Goal: Communication & Community: Participate in discussion

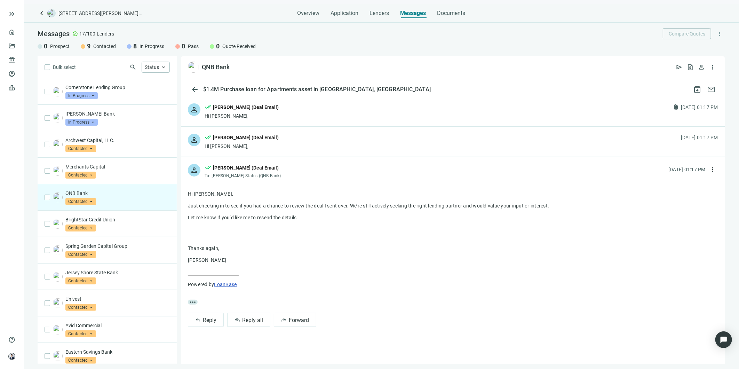
scroll to position [49, 0]
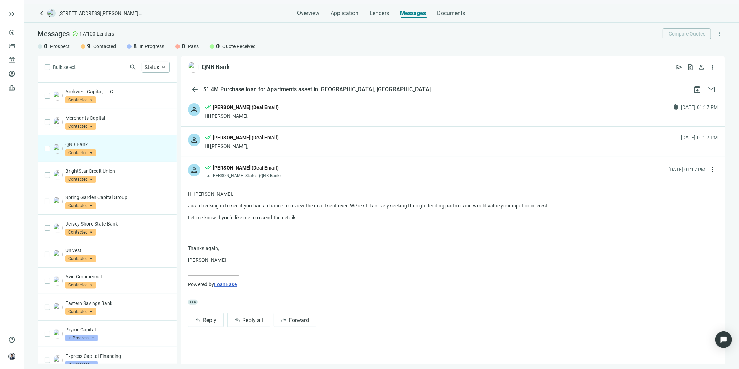
click at [40, 13] on span "keyboard_arrow_left" at bounding box center [42, 13] width 8 height 8
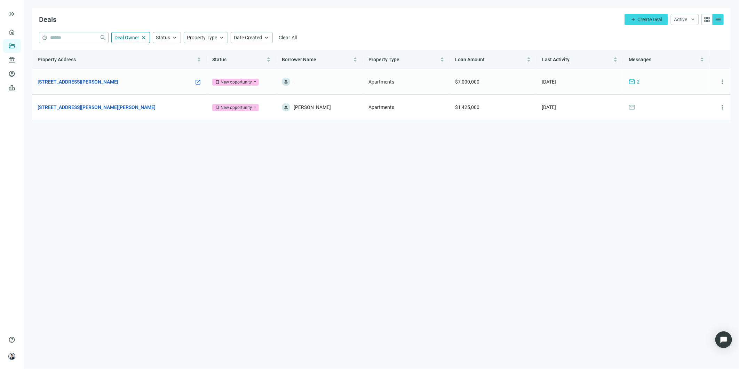
click at [78, 81] on link "[STREET_ADDRESS][PERSON_NAME]" at bounding box center [78, 82] width 81 height 8
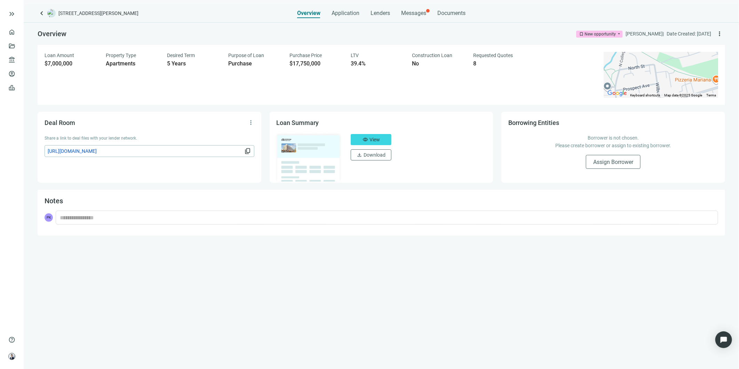
click at [400, 13] on div "Overview Application Lenders Messages Documents" at bounding box center [381, 11] width 168 height 14
click at [405, 12] on span "Messages" at bounding box center [413, 13] width 25 height 7
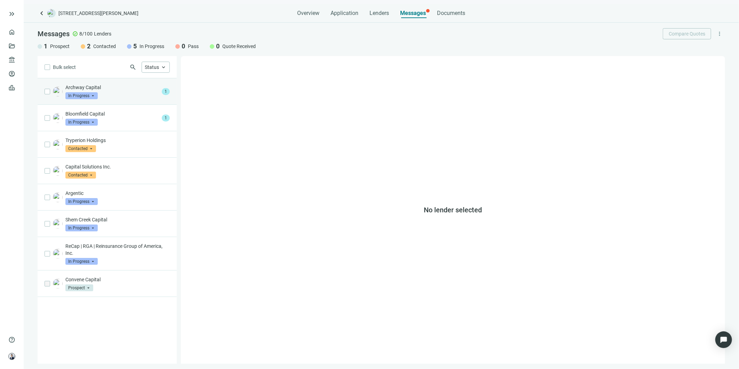
click at [126, 95] on div "Archway Capital In Progress arrow_drop_down" at bounding box center [112, 91] width 94 height 15
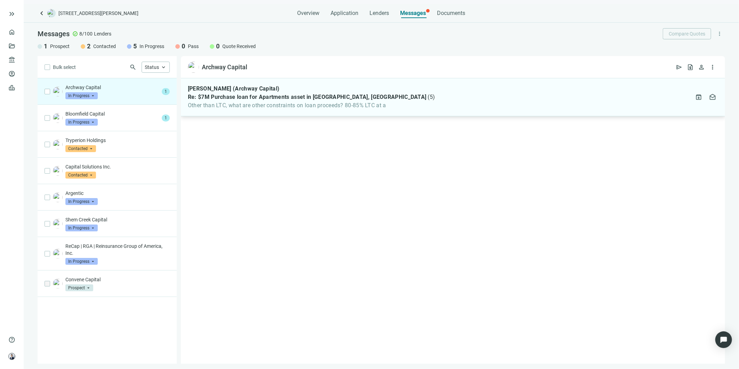
click at [290, 102] on span "Other than LTC, what are other constraints on loan proceeds? 80-85% LTC at a" at bounding box center [311, 105] width 247 height 7
